Goal: Find specific page/section: Find specific page/section

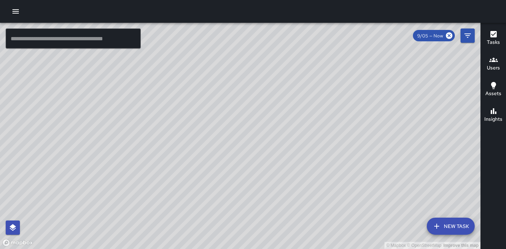
click at [490, 64] on h6 "Users" at bounding box center [493, 68] width 13 height 8
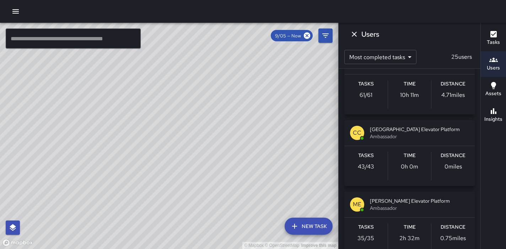
scroll to position [670, 0]
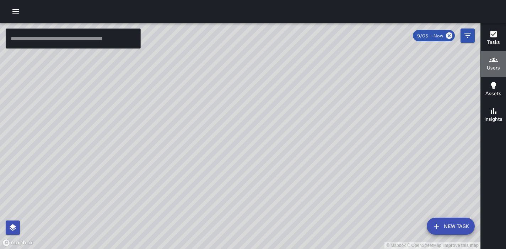
click at [493, 64] on h6 "Users" at bounding box center [493, 68] width 13 height 8
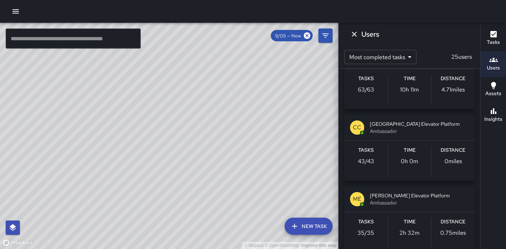
scroll to position [665, 0]
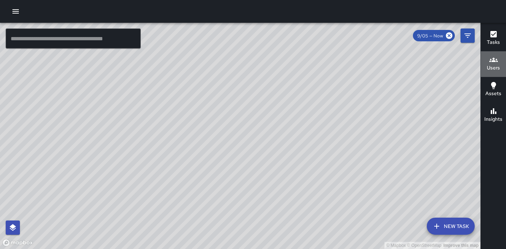
click at [493, 68] on h6 "Users" at bounding box center [493, 68] width 13 height 8
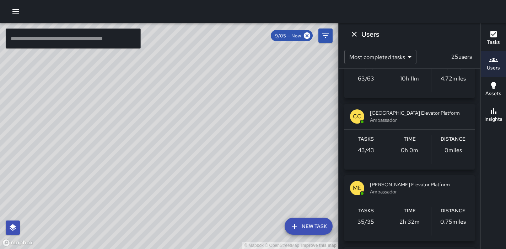
scroll to position [685, 0]
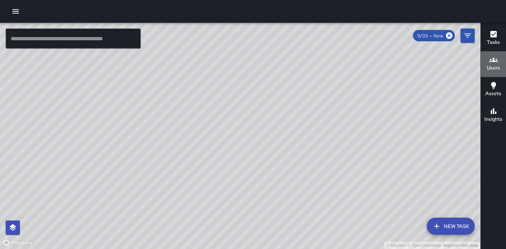
click at [496, 67] on h6 "Users" at bounding box center [493, 68] width 13 height 8
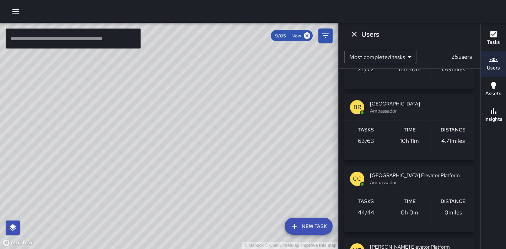
scroll to position [605, 0]
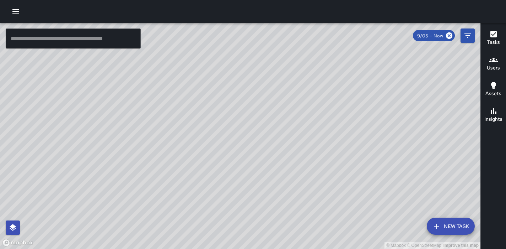
click at [490, 67] on h6 "Users" at bounding box center [493, 68] width 13 height 8
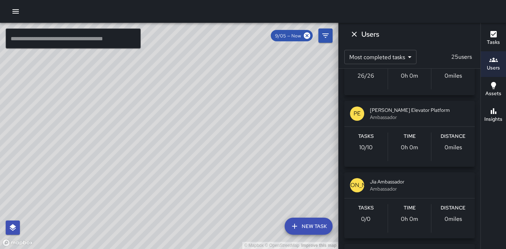
scroll to position [908, 0]
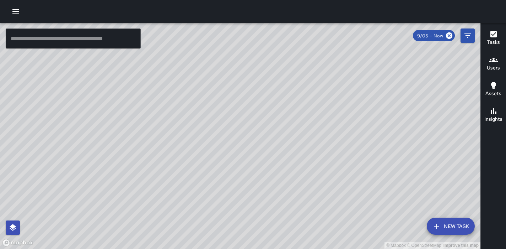
click at [493, 61] on icon "button" at bounding box center [494, 60] width 9 height 4
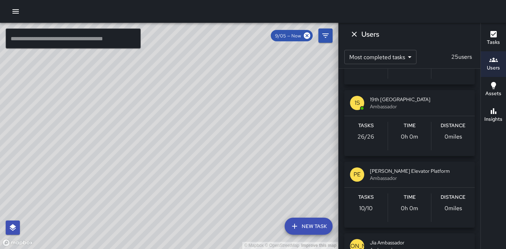
scroll to position [843, 0]
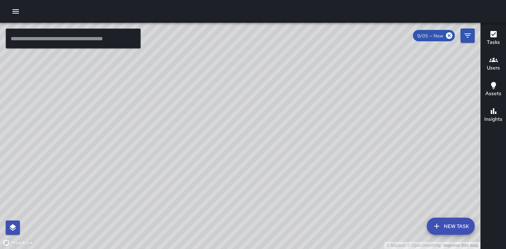
click at [493, 68] on h6 "Users" at bounding box center [493, 68] width 13 height 8
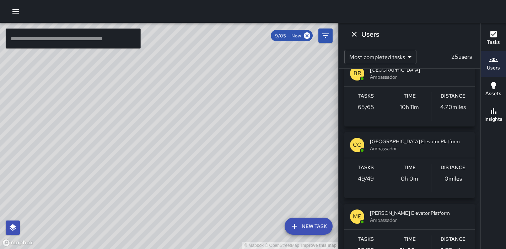
scroll to position [658, 0]
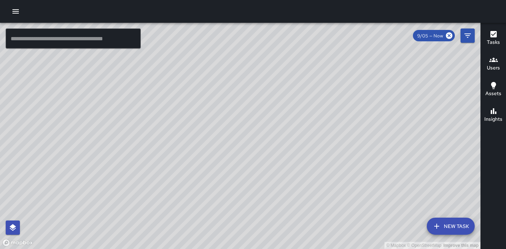
click at [492, 69] on h6 "Users" at bounding box center [493, 68] width 13 height 8
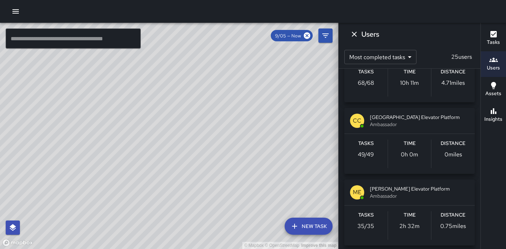
scroll to position [683, 0]
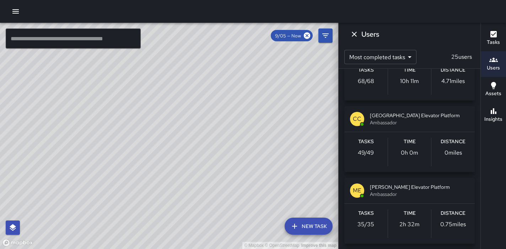
drag, startPoint x: 80, startPoint y: 113, endPoint x: 173, endPoint y: 122, distance: 93.6
click at [173, 122] on div "© Mapbox © OpenStreetMap Improve this map" at bounding box center [169, 136] width 339 height 226
drag, startPoint x: 65, startPoint y: 126, endPoint x: 246, endPoint y: 128, distance: 181.0
click at [246, 128] on div "© Mapbox © OpenStreetMap Improve this map" at bounding box center [169, 136] width 339 height 226
drag, startPoint x: 169, startPoint y: 100, endPoint x: 177, endPoint y: 268, distance: 167.7
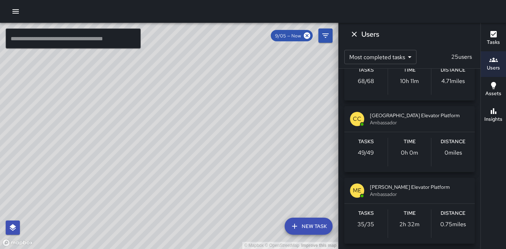
click at [177, 248] on html "© Mapbox © OpenStreetMap Improve this map ​ New Task 9/05 — Now Map Layers Task…" at bounding box center [253, 124] width 506 height 249
drag, startPoint x: 163, startPoint y: 187, endPoint x: 303, endPoint y: 267, distance: 160.9
click at [303, 248] on html "© Mapbox © OpenStreetMap Improve this map ​ New Task 9/05 — Now Map Layers Task…" at bounding box center [253, 124] width 506 height 249
drag, startPoint x: 304, startPoint y: 119, endPoint x: 287, endPoint y: 185, distance: 67.6
click at [287, 185] on div "© Mapbox © OpenStreetMap Improve this map" at bounding box center [169, 136] width 339 height 226
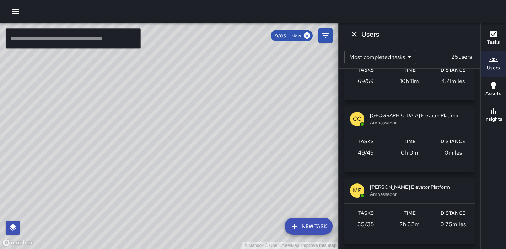
drag, startPoint x: 286, startPoint y: 179, endPoint x: 247, endPoint y: 217, distance: 55.1
click at [247, 217] on div "© Mapbox © OpenStreetMap Improve this map" at bounding box center [169, 136] width 339 height 226
drag, startPoint x: 298, startPoint y: 125, endPoint x: 194, endPoint y: 168, distance: 112.6
click at [194, 168] on div "© Mapbox © OpenStreetMap Improve this map" at bounding box center [169, 136] width 339 height 226
drag, startPoint x: 303, startPoint y: 86, endPoint x: 237, endPoint y: 160, distance: 98.7
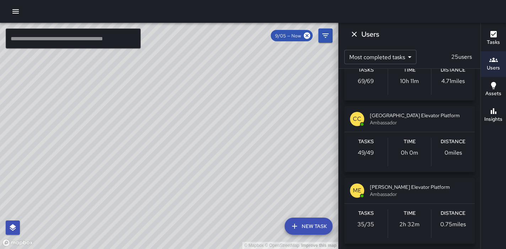
click at [237, 160] on div "© Mapbox © OpenStreetMap Improve this map" at bounding box center [169, 136] width 339 height 226
drag, startPoint x: 299, startPoint y: 84, endPoint x: 220, endPoint y: 128, distance: 90.8
click at [220, 128] on div "© Mapbox © OpenStreetMap Improve this map" at bounding box center [169, 136] width 339 height 226
drag, startPoint x: 301, startPoint y: 83, endPoint x: 215, endPoint y: 147, distance: 107.8
click at [215, 147] on div "© Mapbox © OpenStreetMap Improve this map" at bounding box center [169, 136] width 339 height 226
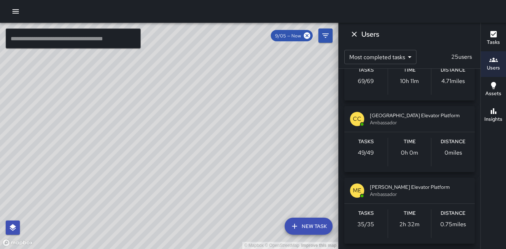
drag, startPoint x: 182, startPoint y: 179, endPoint x: 153, endPoint y: 215, distance: 46.5
click at [153, 215] on div "© Mapbox © OpenStreetMap Improve this map" at bounding box center [169, 136] width 339 height 226
drag, startPoint x: 206, startPoint y: 142, endPoint x: 197, endPoint y: 256, distance: 114.9
click at [197, 248] on html "© Mapbox © OpenStreetMap Improve this map ​ New Task 9/05 — Now Map Layers Task…" at bounding box center [253, 124] width 506 height 249
drag, startPoint x: 296, startPoint y: 202, endPoint x: 142, endPoint y: 251, distance: 161.8
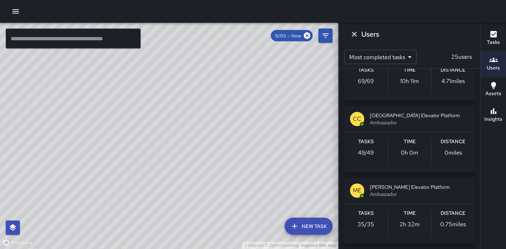
click at [142, 248] on html "© Mapbox © OpenStreetMap Improve this map ​ New Task 9/05 — Now Map Layers Task…" at bounding box center [253, 124] width 506 height 249
drag, startPoint x: 233, startPoint y: 167, endPoint x: 128, endPoint y: 255, distance: 136.5
click at [128, 248] on html "© Mapbox © OpenStreetMap Improve this map ​ New Task 9/05 — Now Map Layers Task…" at bounding box center [253, 124] width 506 height 249
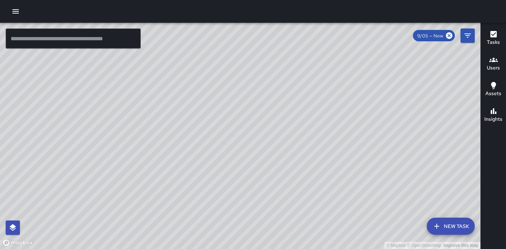
click at [493, 66] on h6 "Users" at bounding box center [493, 68] width 13 height 8
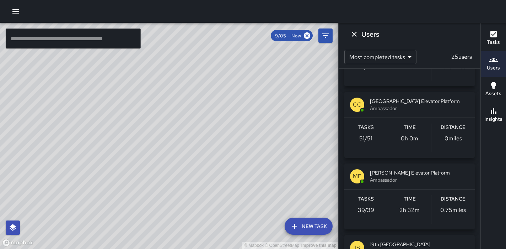
scroll to position [697, 0]
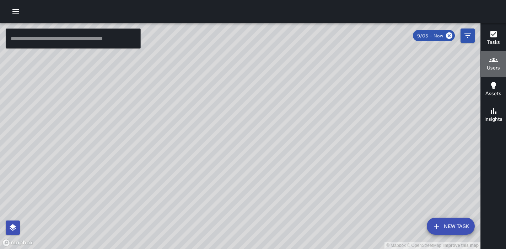
click at [493, 64] on icon "button" at bounding box center [494, 59] width 9 height 9
click at [495, 63] on icon "button" at bounding box center [494, 59] width 9 height 9
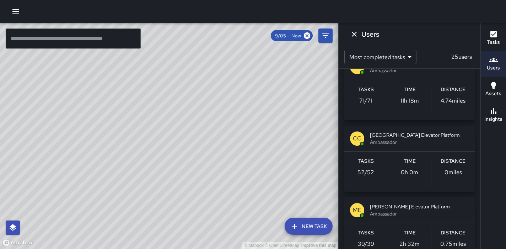
scroll to position [667, 0]
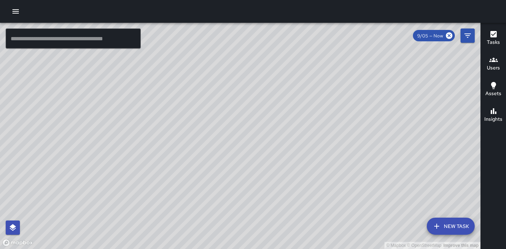
click at [490, 69] on h6 "Users" at bounding box center [493, 68] width 13 height 8
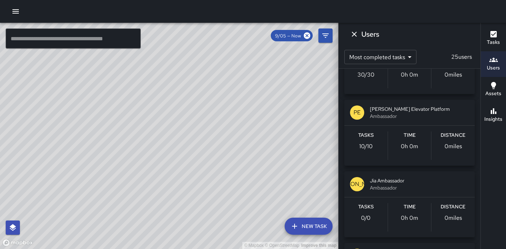
scroll to position [905, 0]
